Goal: Browse casually: Explore the website without a specific task or goal

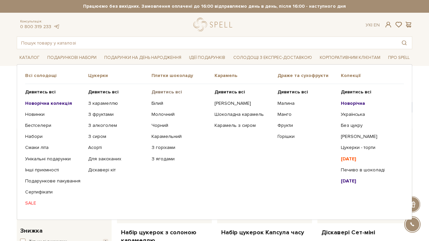
click at [155, 93] on b "Дивитись всі" at bounding box center [166, 92] width 30 height 6
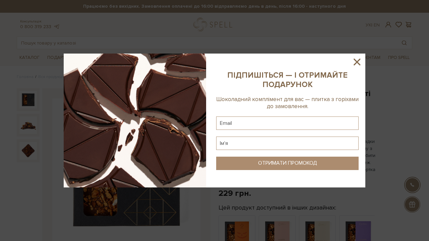
click at [360, 61] on icon at bounding box center [356, 61] width 11 height 11
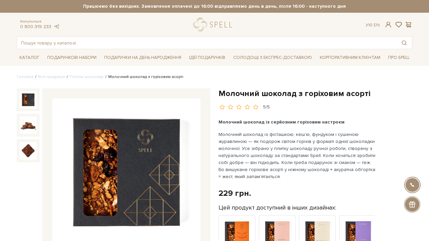
click at [167, 126] on img at bounding box center [126, 172] width 148 height 148
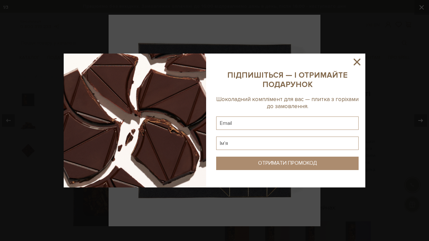
click at [357, 65] on icon at bounding box center [356, 61] width 11 height 11
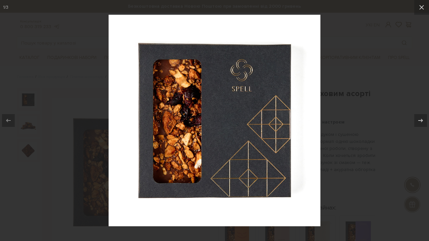
click at [374, 36] on div at bounding box center [214, 120] width 429 height 241
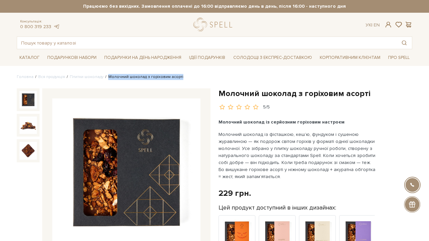
drag, startPoint x: 181, startPoint y: 76, endPoint x: 104, endPoint y: 76, distance: 77.0
click at [104, 76] on ul "Головна Вся продукція Плитки шоколаду Молочний шоколад з горіховим асорті" at bounding box center [214, 77] width 395 height 6
copy li "Молочний шоколад з горіховим асорті"
